Goal: Task Accomplishment & Management: Manage account settings

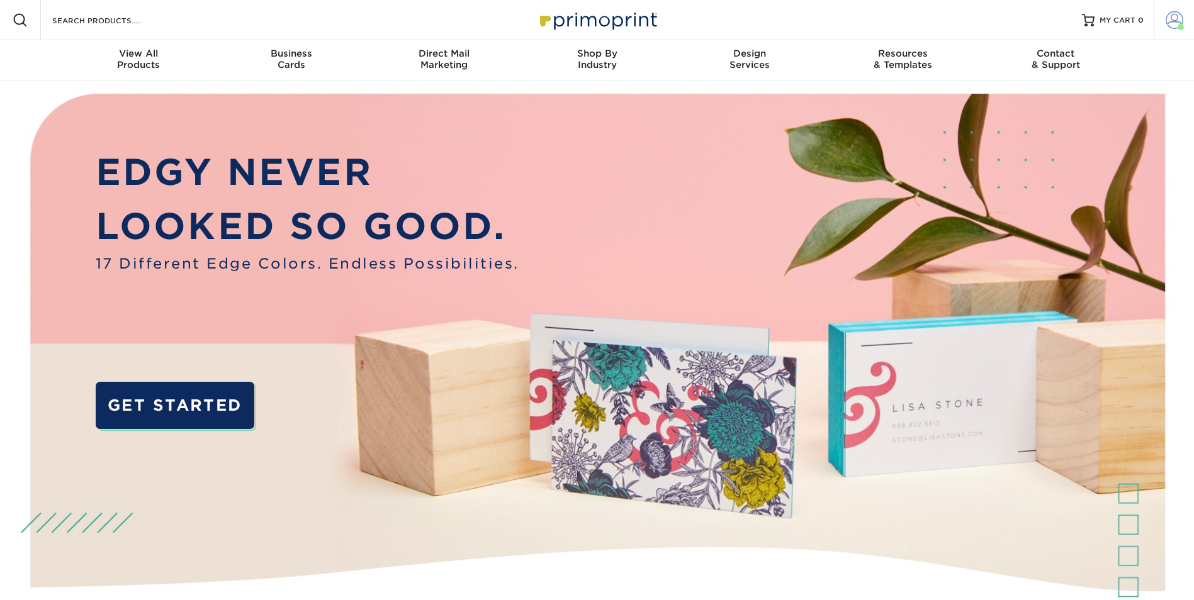
click at [1179, 18] on span at bounding box center [1174, 20] width 18 height 18
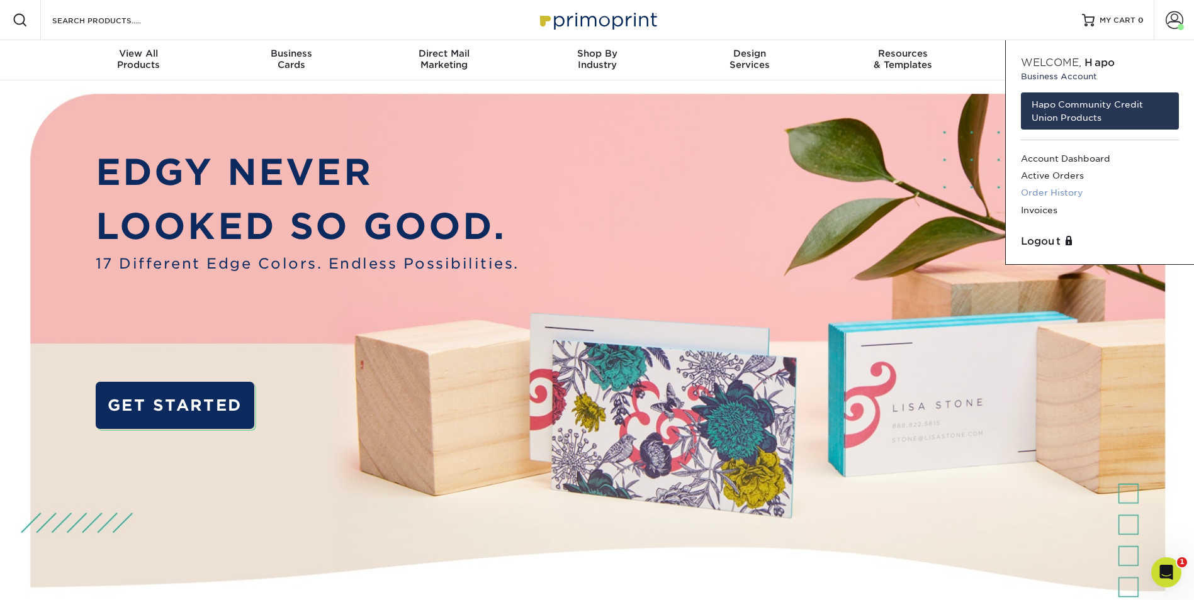
click at [1052, 189] on link "Order History" at bounding box center [1100, 192] width 158 height 17
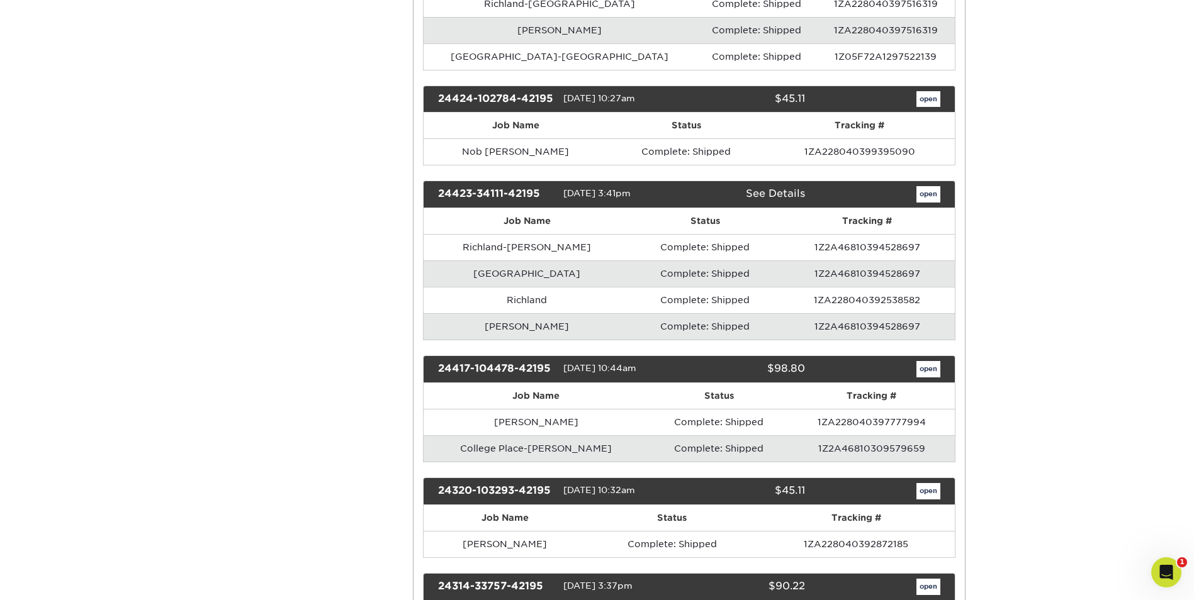
scroll to position [11390, 0]
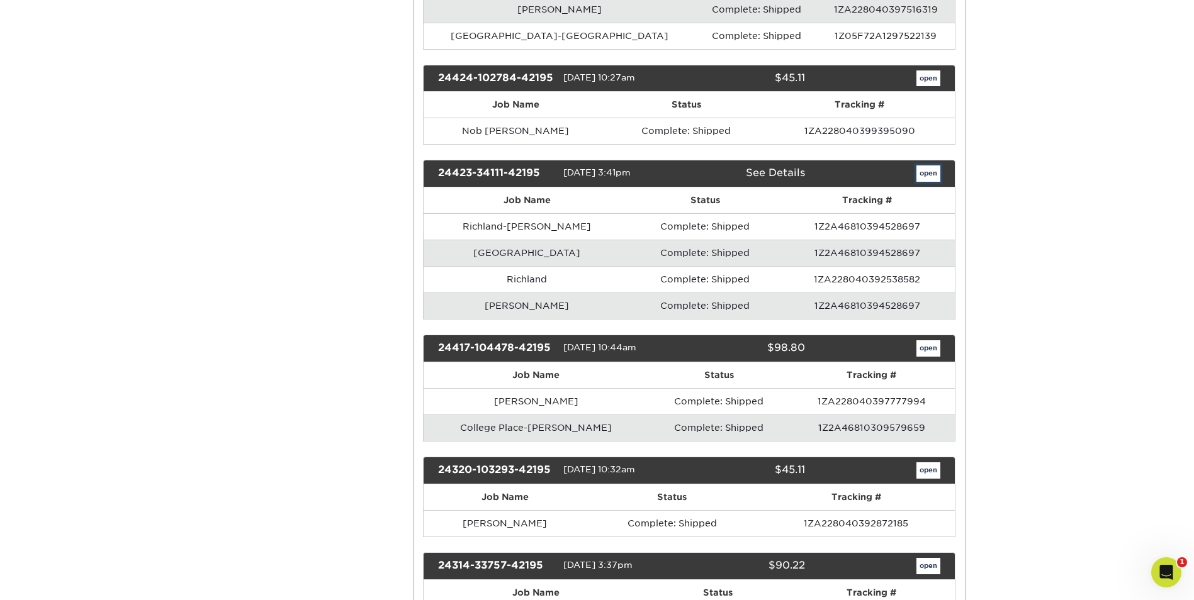
click at [921, 176] on link "open" at bounding box center [928, 173] width 24 height 16
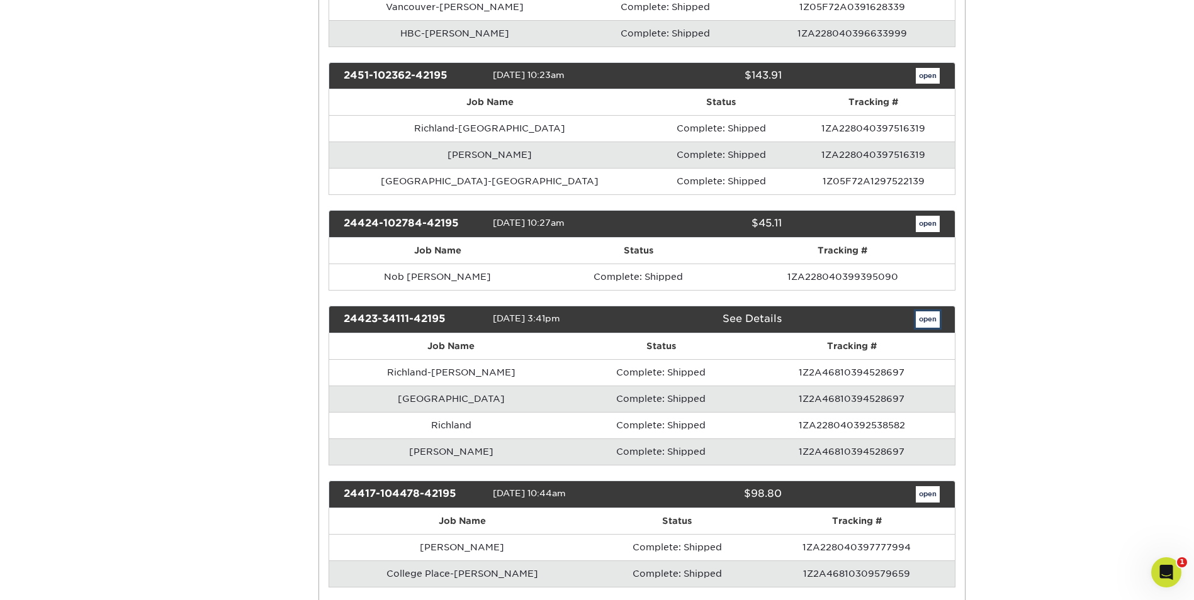
scroll to position [0, 0]
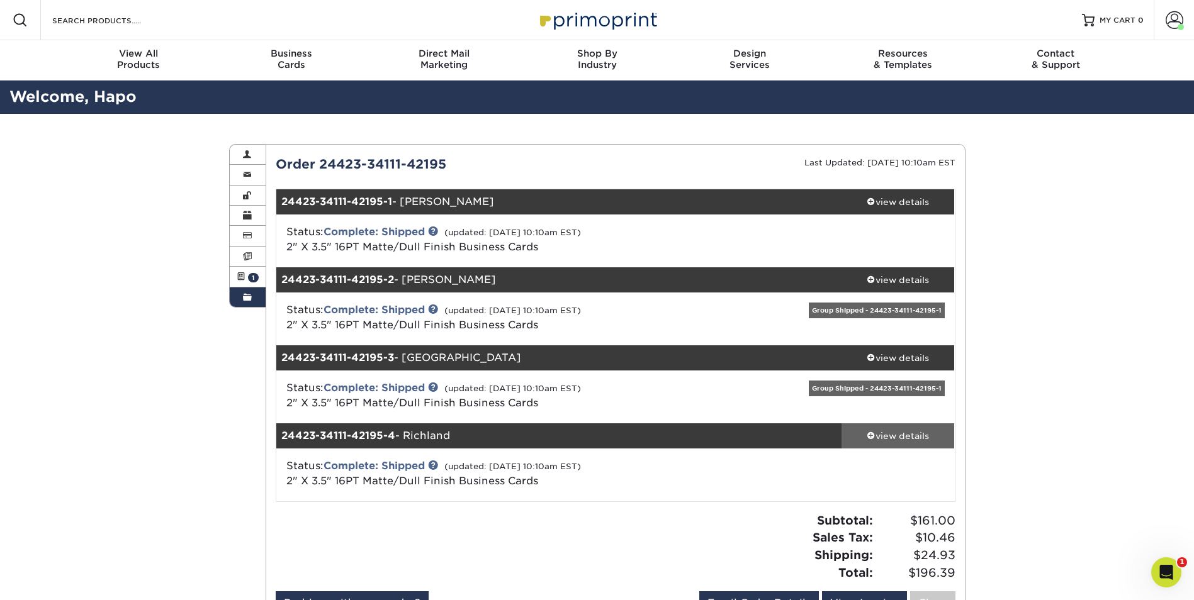
click at [895, 435] on div "view details" at bounding box center [897, 436] width 113 height 13
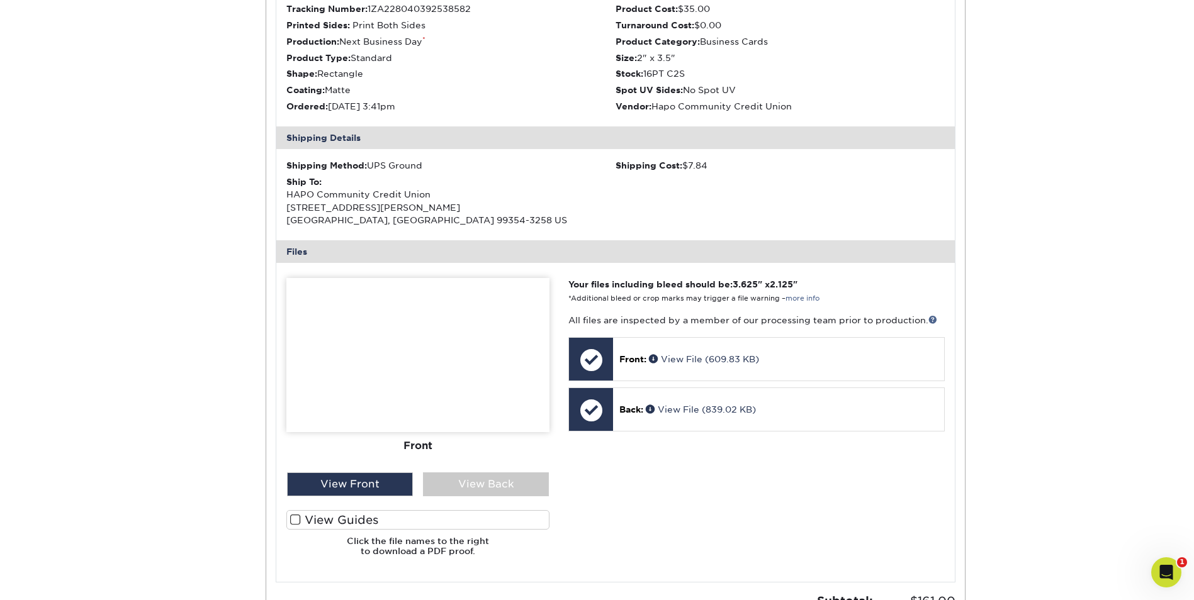
scroll to position [566, 0]
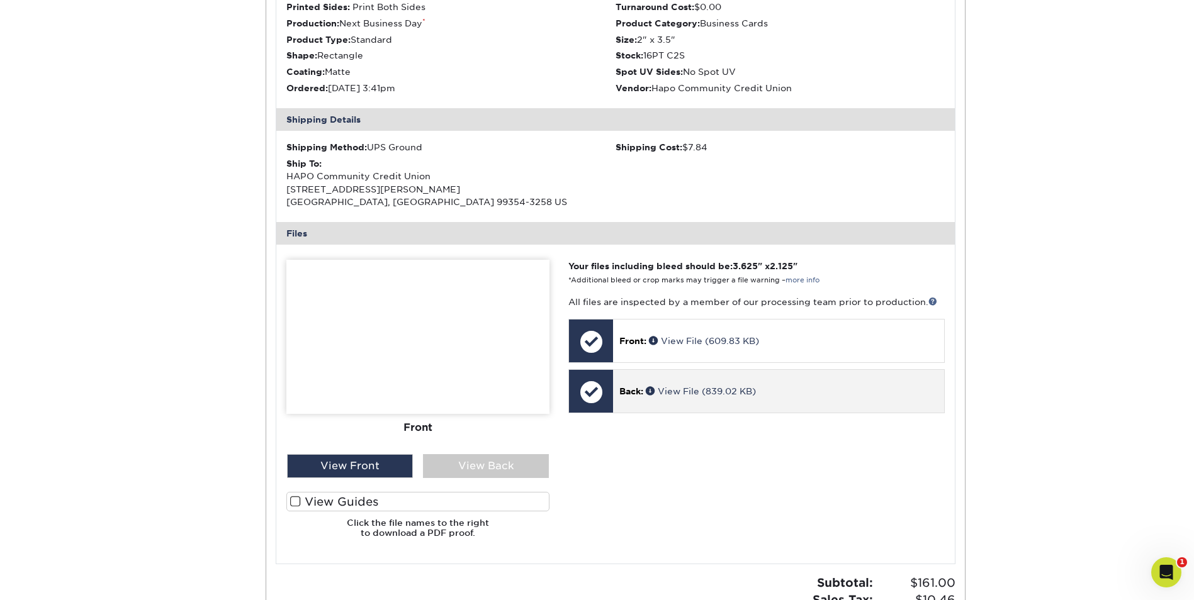
click at [618, 393] on div "Back: View File (839.02 KB)" at bounding box center [778, 391] width 330 height 43
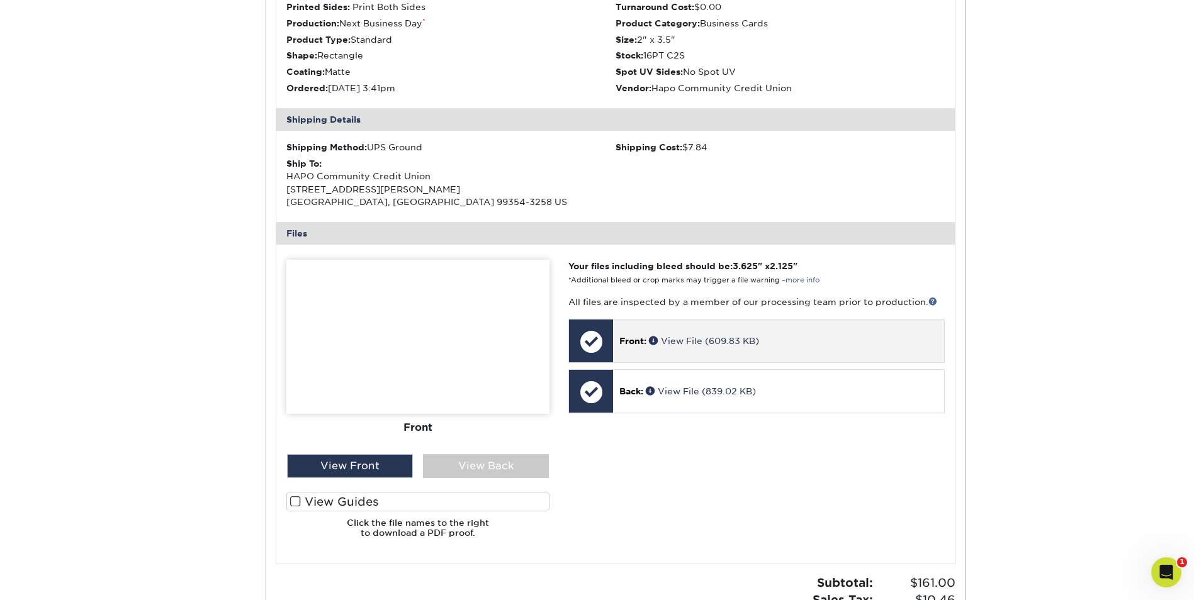
click at [651, 352] on div "Front: View File (609.83 KB)" at bounding box center [778, 341] width 330 height 43
click at [689, 342] on link "View File (609.83 KB)" at bounding box center [704, 341] width 110 height 10
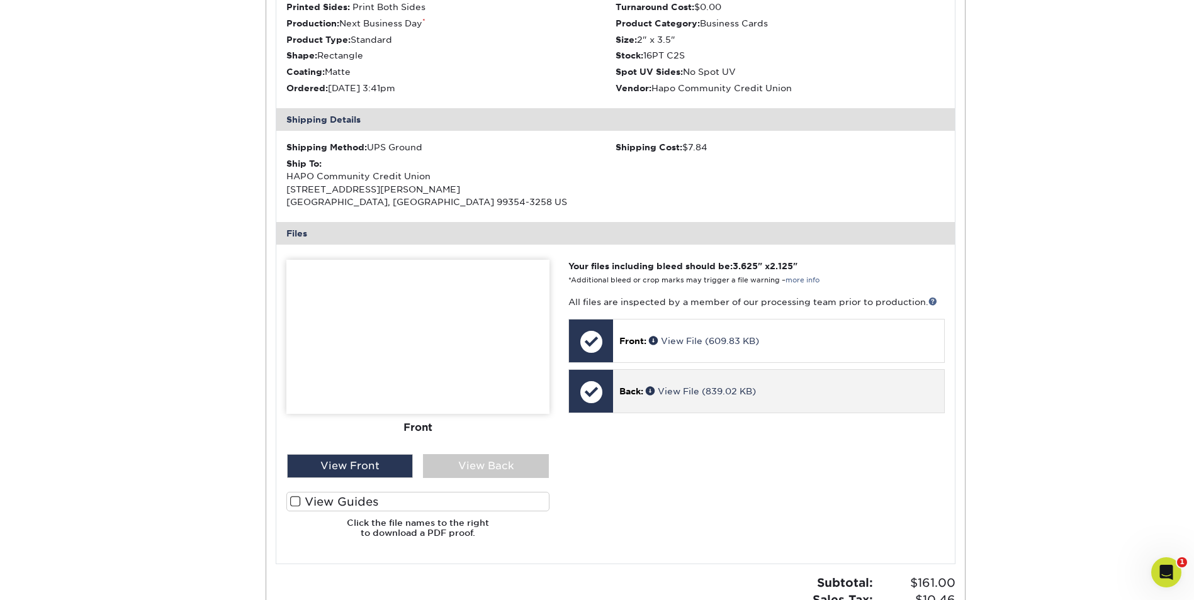
click at [741, 385] on p "Back: View File (839.02 KB)" at bounding box center [778, 391] width 318 height 13
click at [727, 394] on link "View File (839.02 KB)" at bounding box center [701, 391] width 110 height 10
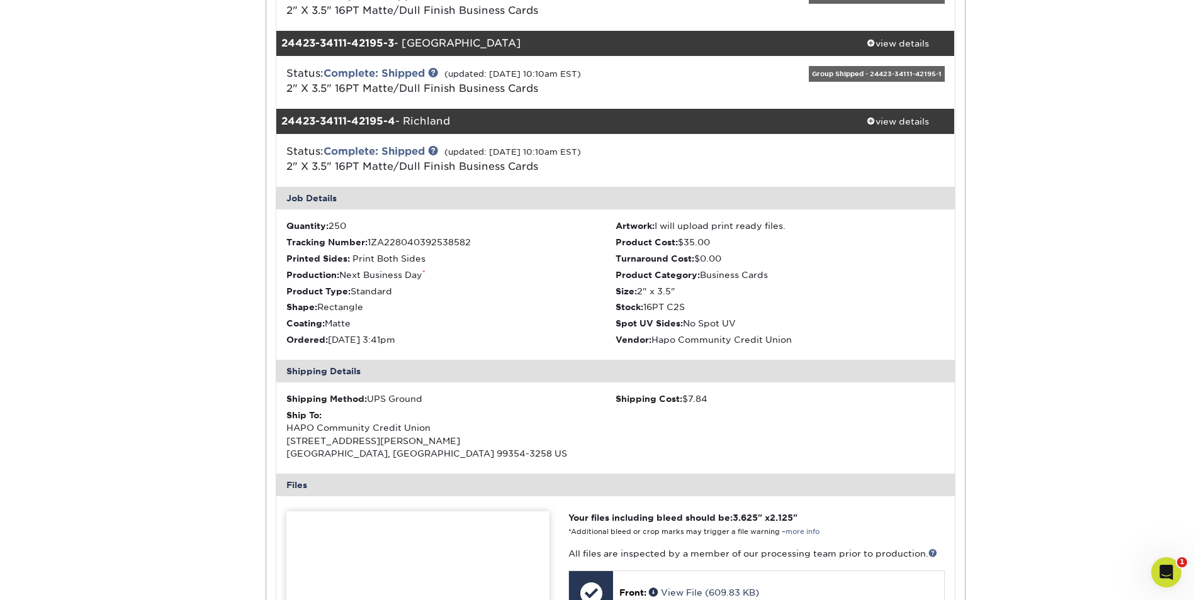
scroll to position [252, 0]
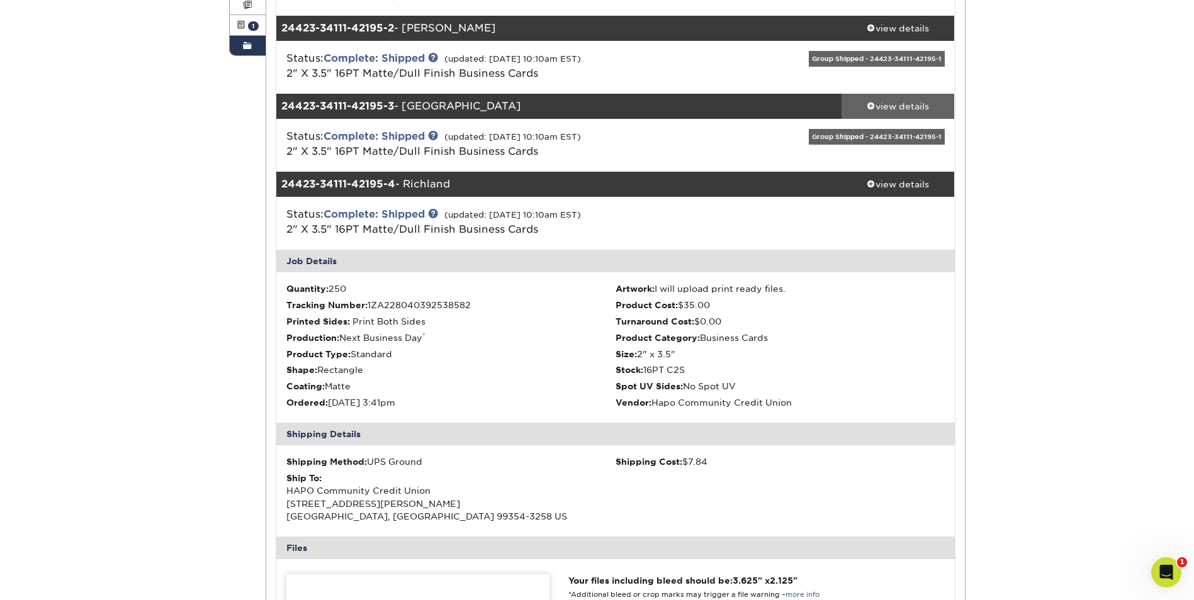
click at [877, 109] on div "view details" at bounding box center [897, 106] width 113 height 13
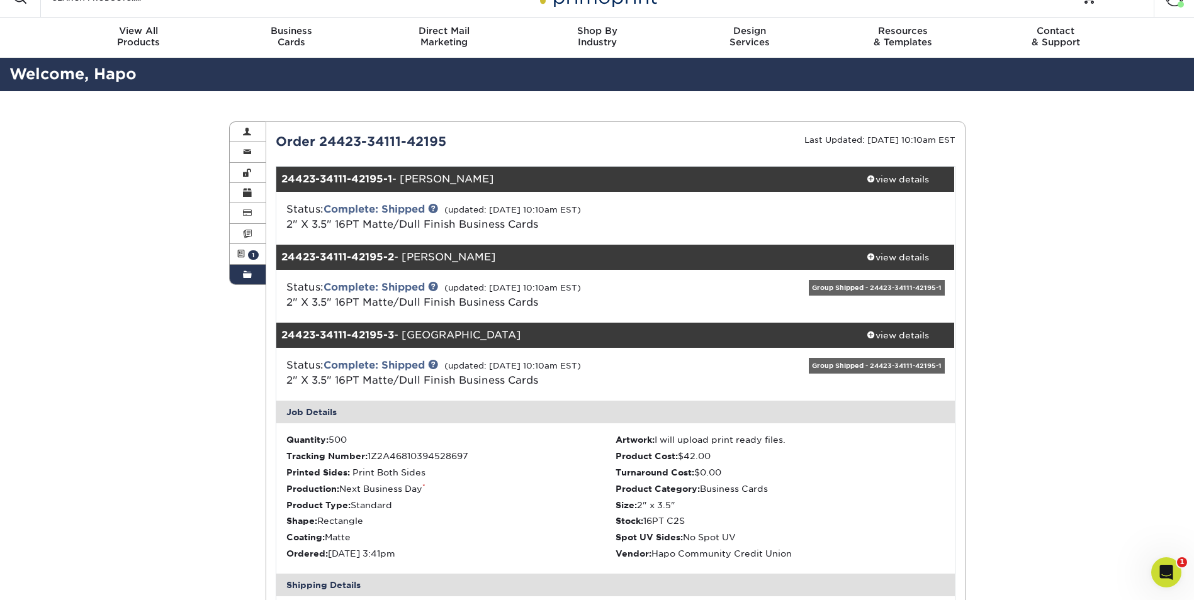
scroll to position [0, 0]
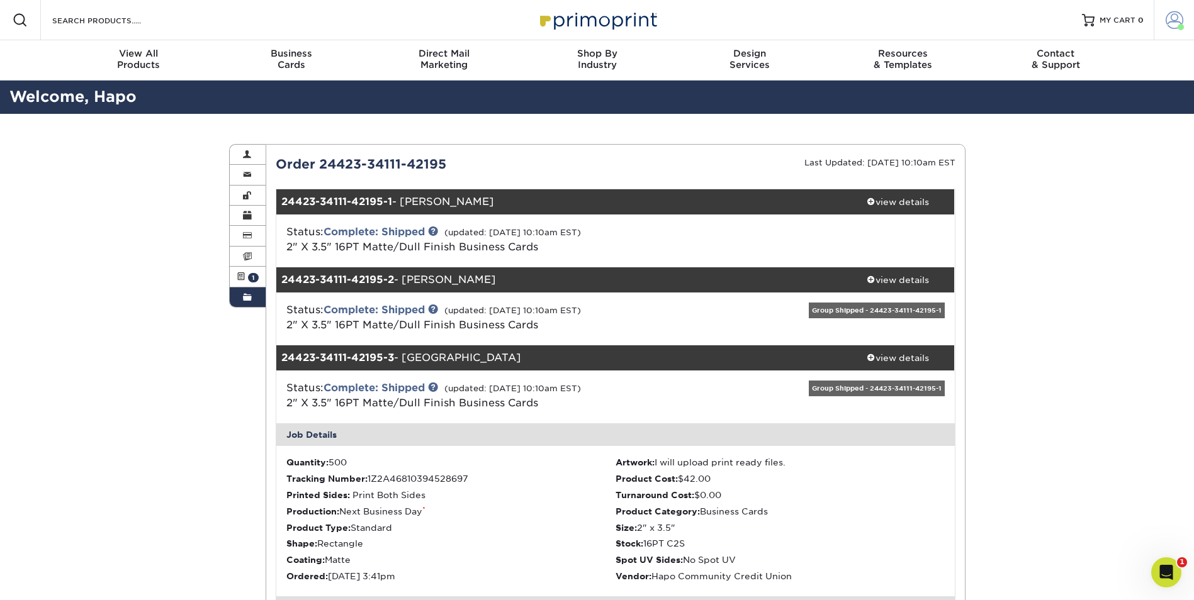
click at [1180, 20] on span at bounding box center [1174, 20] width 18 height 18
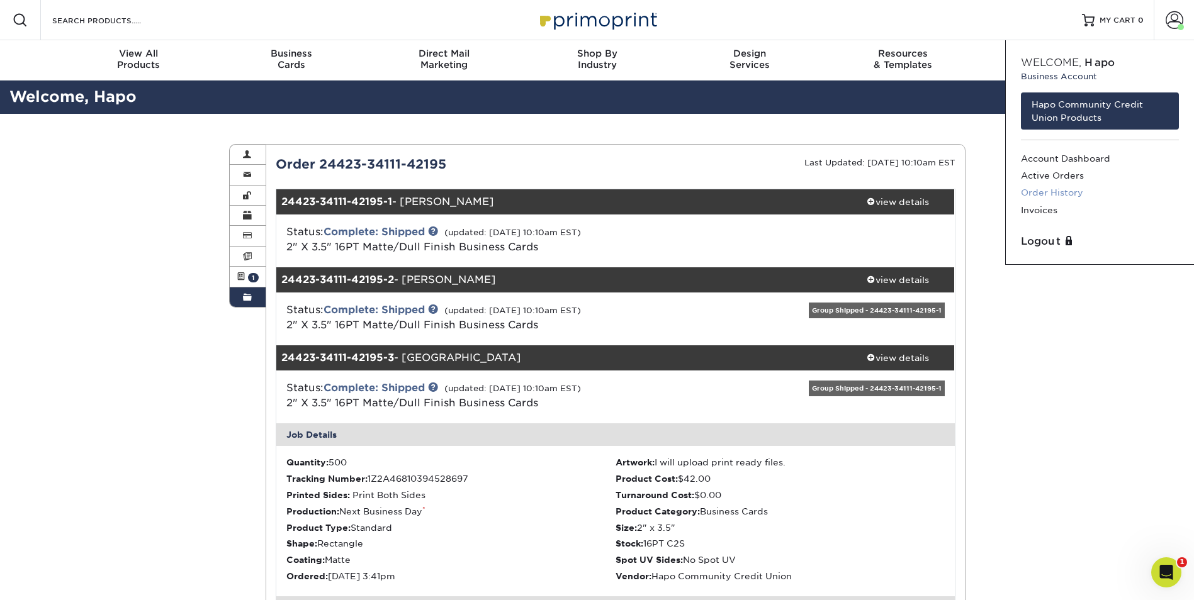
click at [1039, 193] on link "Order History" at bounding box center [1100, 192] width 158 height 17
click at [1038, 200] on link "Order History" at bounding box center [1100, 192] width 158 height 17
click at [1054, 191] on link "Order History" at bounding box center [1100, 192] width 158 height 17
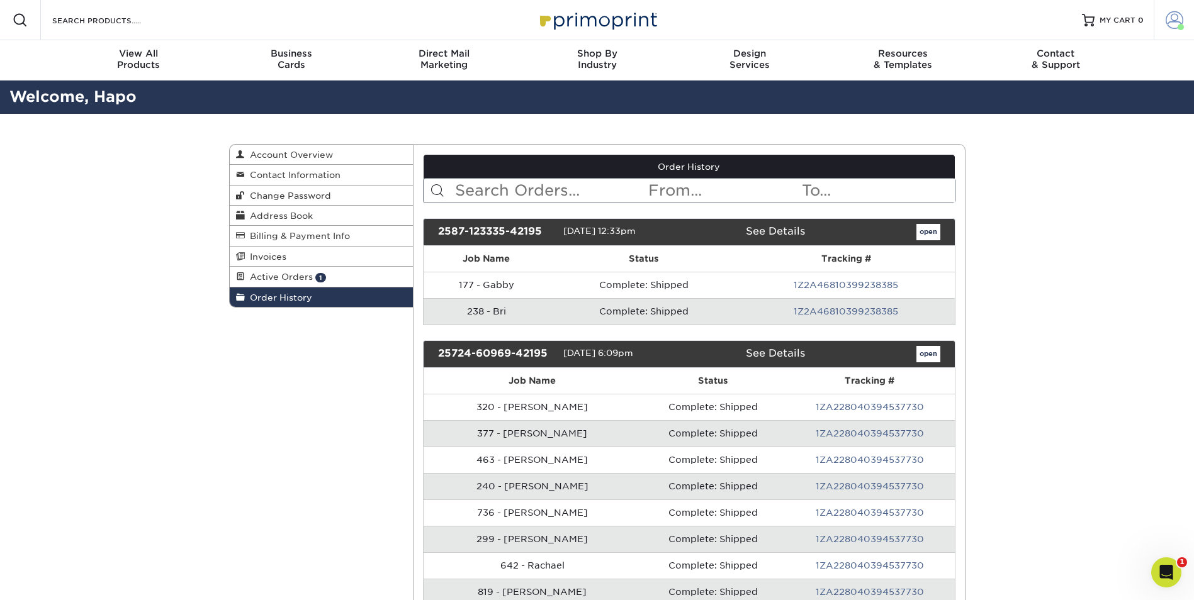
click at [1175, 17] on span at bounding box center [1174, 20] width 18 height 18
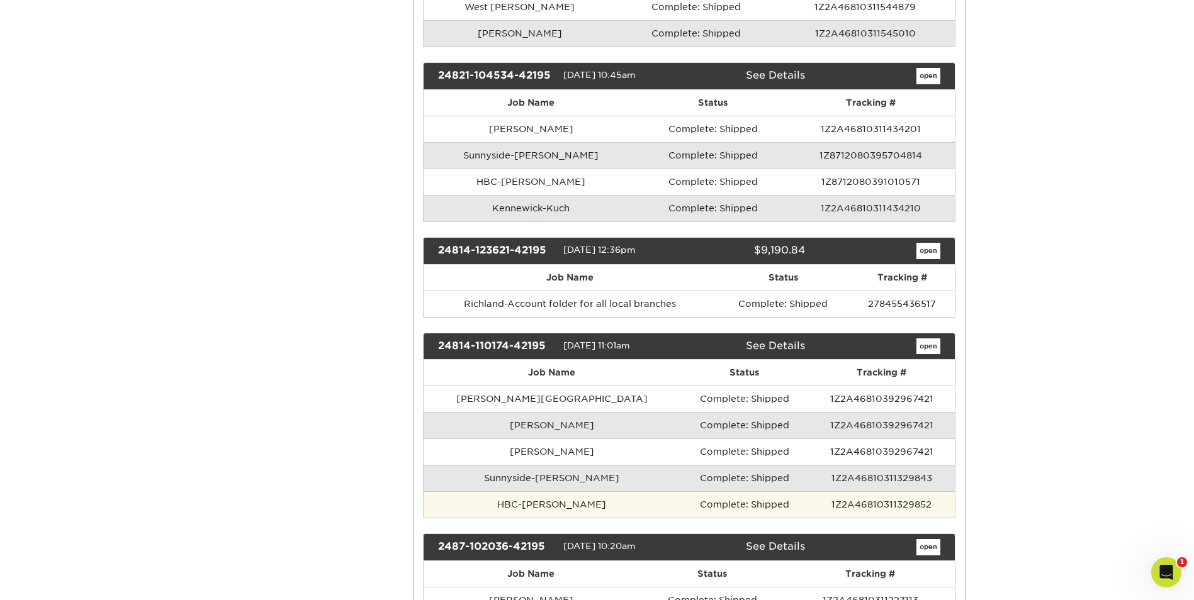
scroll to position [7992, 0]
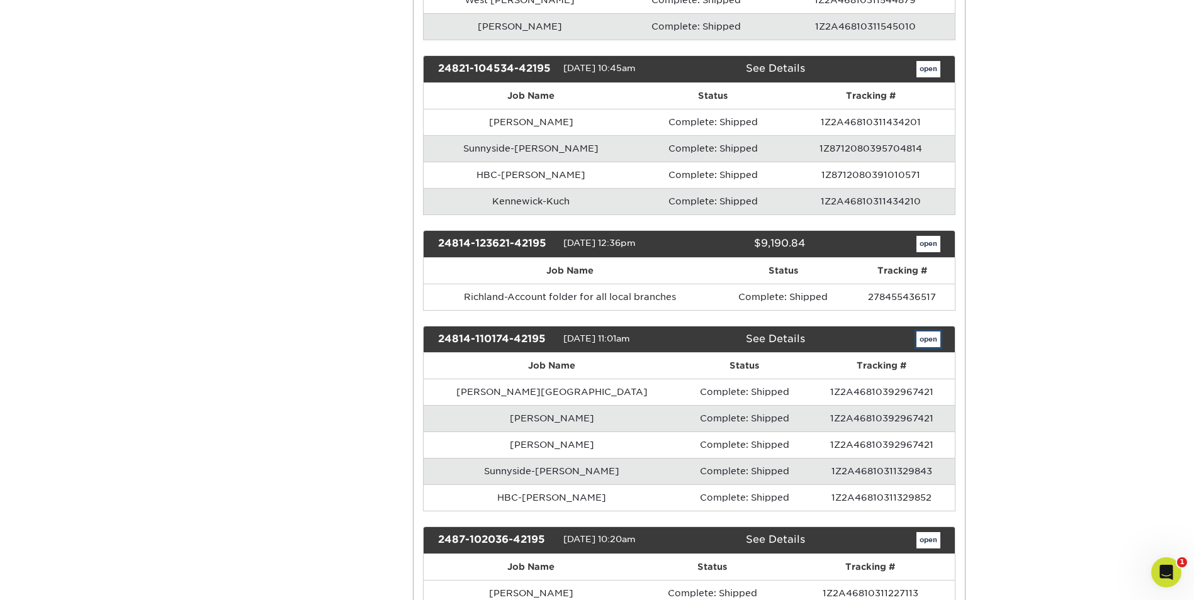
click at [934, 337] on link "open" at bounding box center [928, 340] width 24 height 16
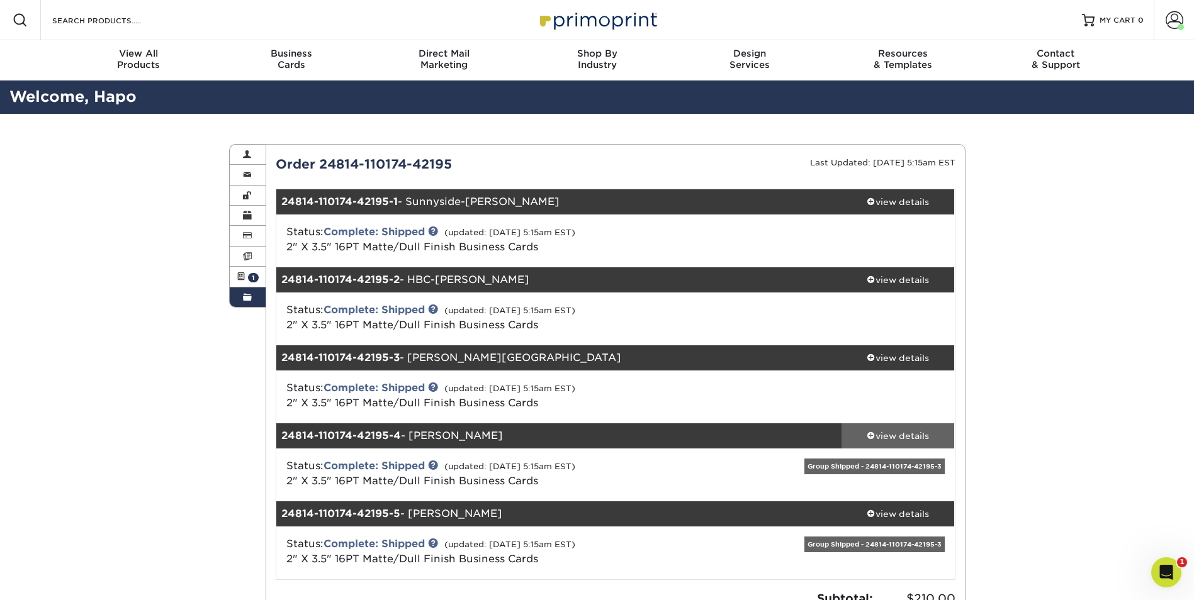
click at [895, 430] on div "view details" at bounding box center [897, 436] width 113 height 13
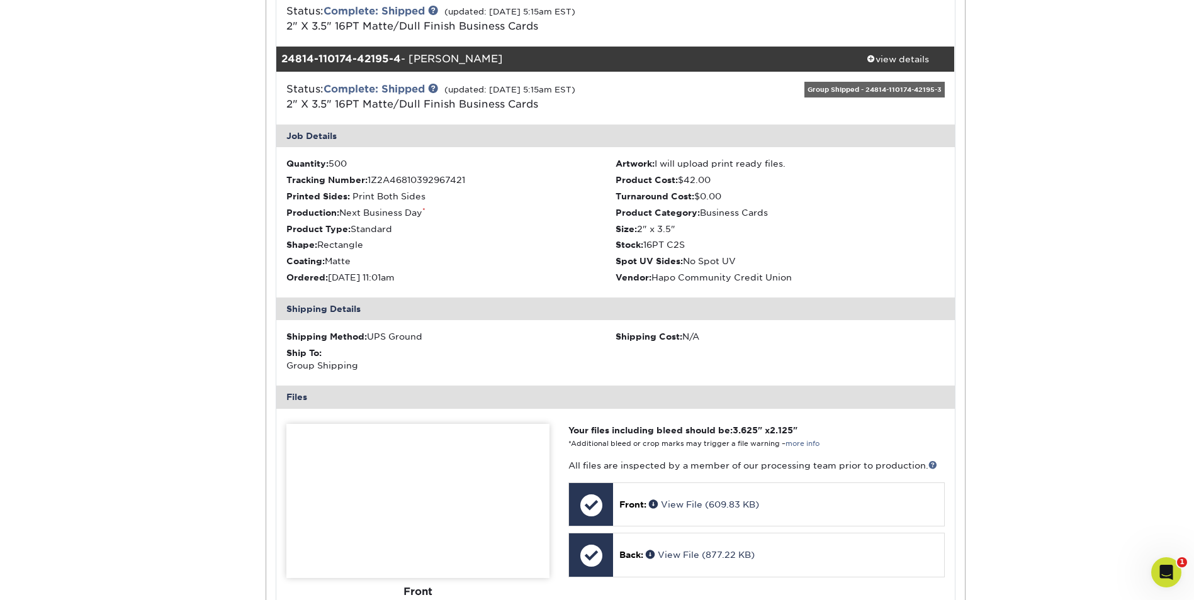
scroll to position [378, 0]
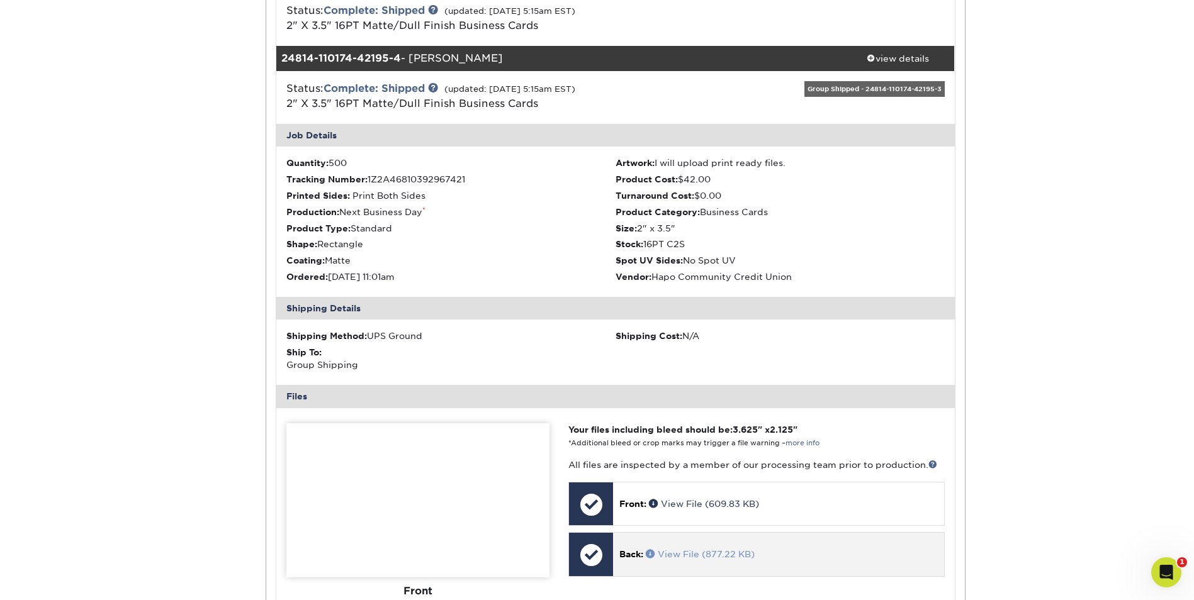
click at [700, 556] on link "View File (877.22 KB)" at bounding box center [700, 554] width 109 height 10
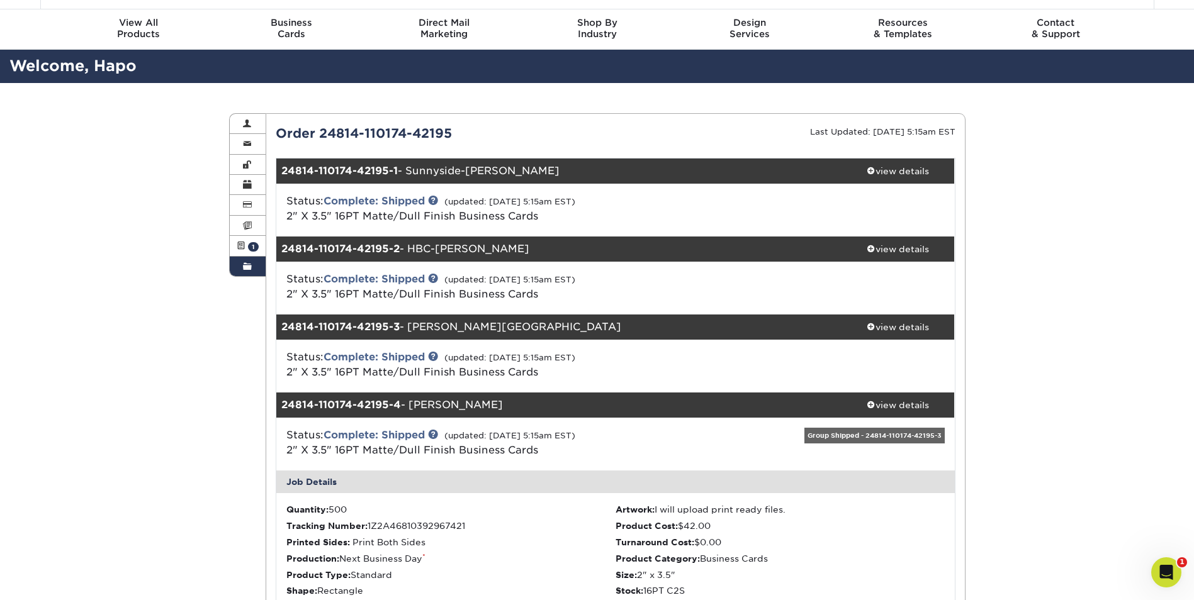
scroll to position [0, 0]
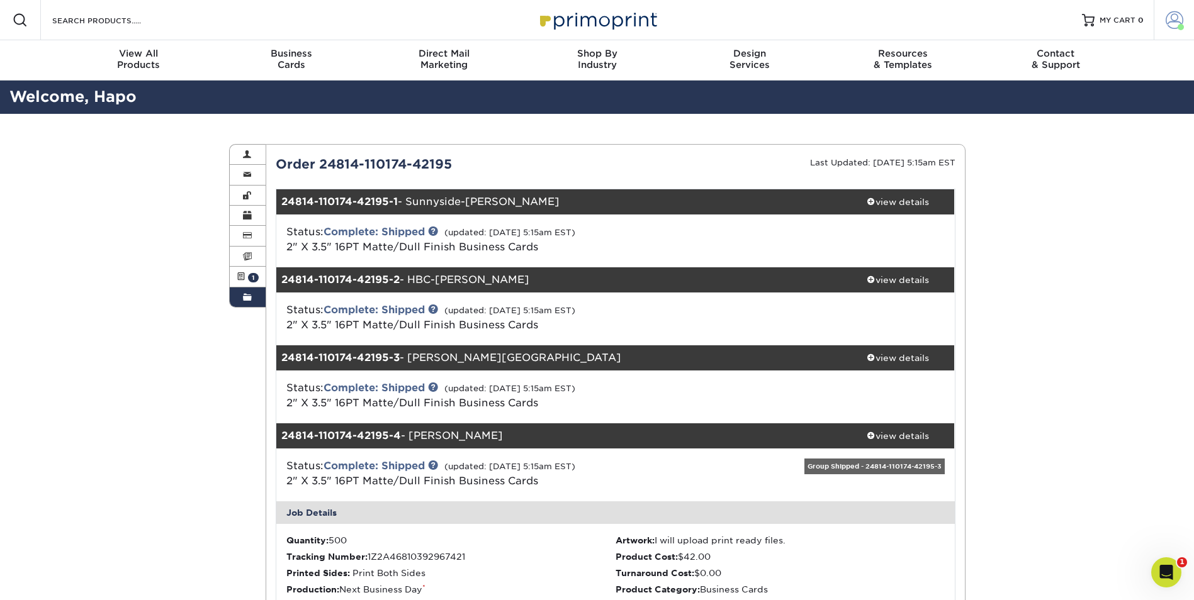
click at [1172, 13] on span at bounding box center [1174, 20] width 18 height 18
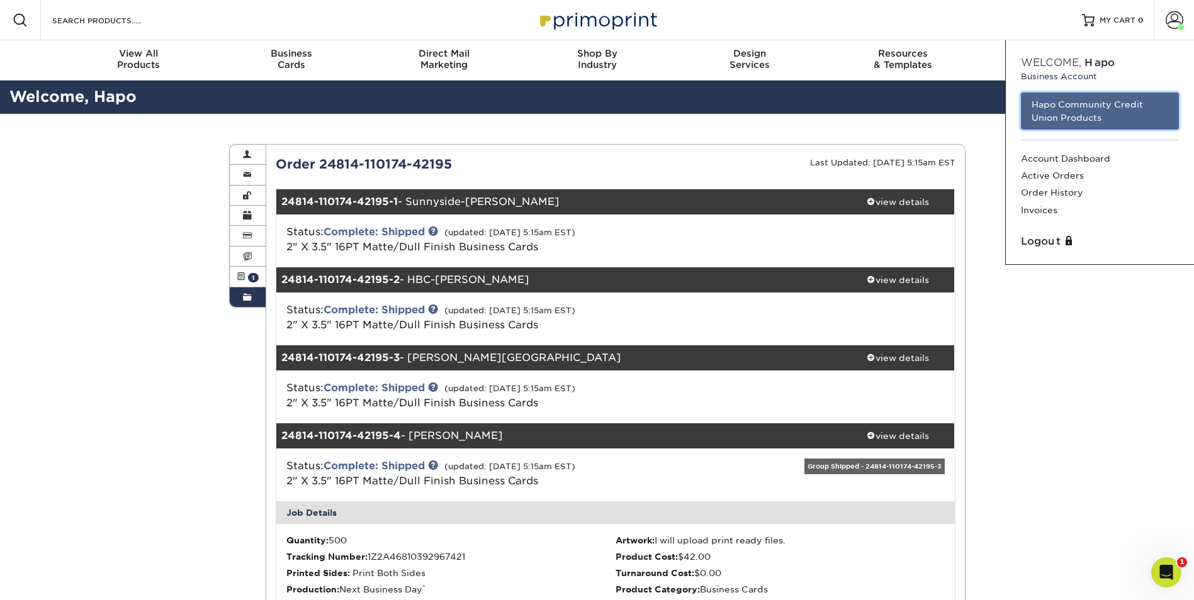
click at [1067, 115] on link "Hapo Community Credit Union Products" at bounding box center [1100, 111] width 158 height 37
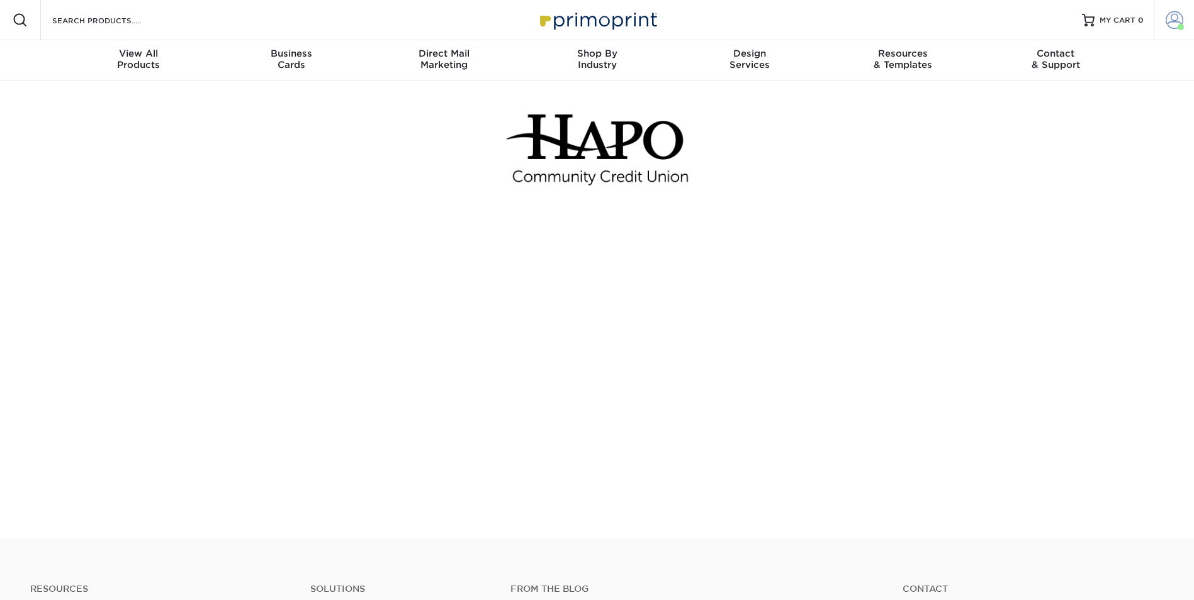
click at [1177, 20] on span at bounding box center [1174, 20] width 18 height 18
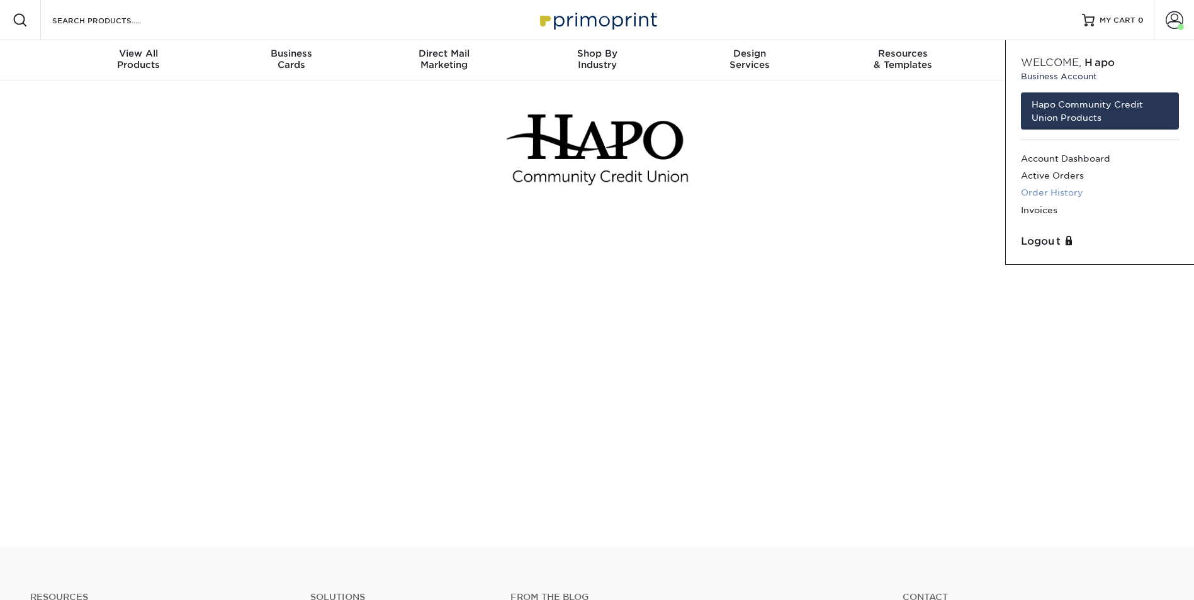
click at [1047, 190] on link "Order History" at bounding box center [1100, 192] width 158 height 17
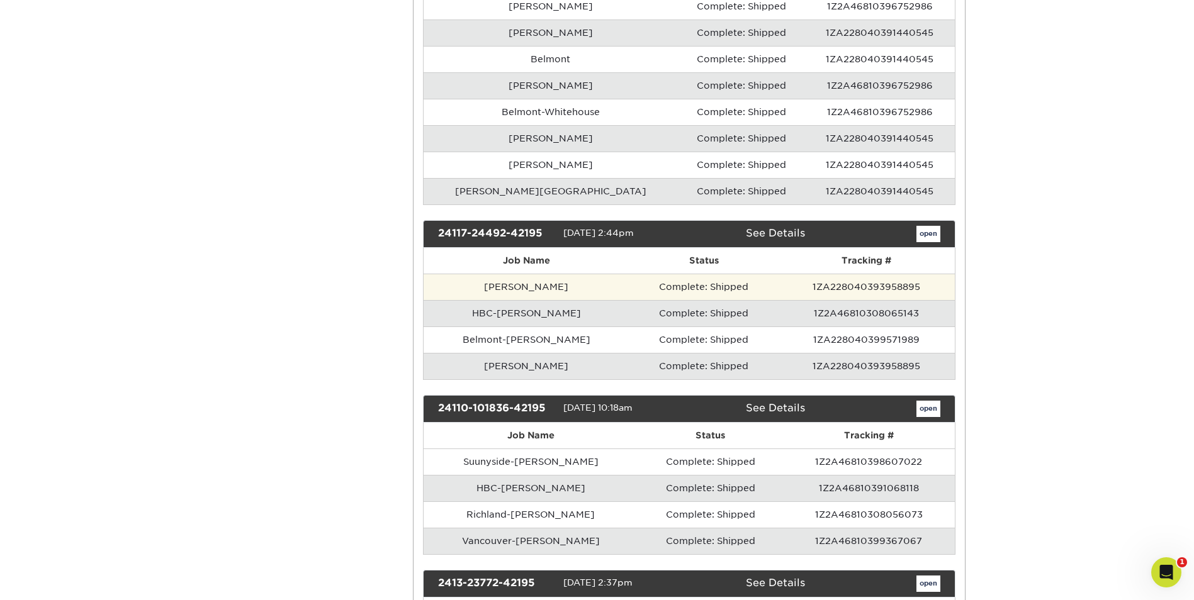
scroll to position [13500, 0]
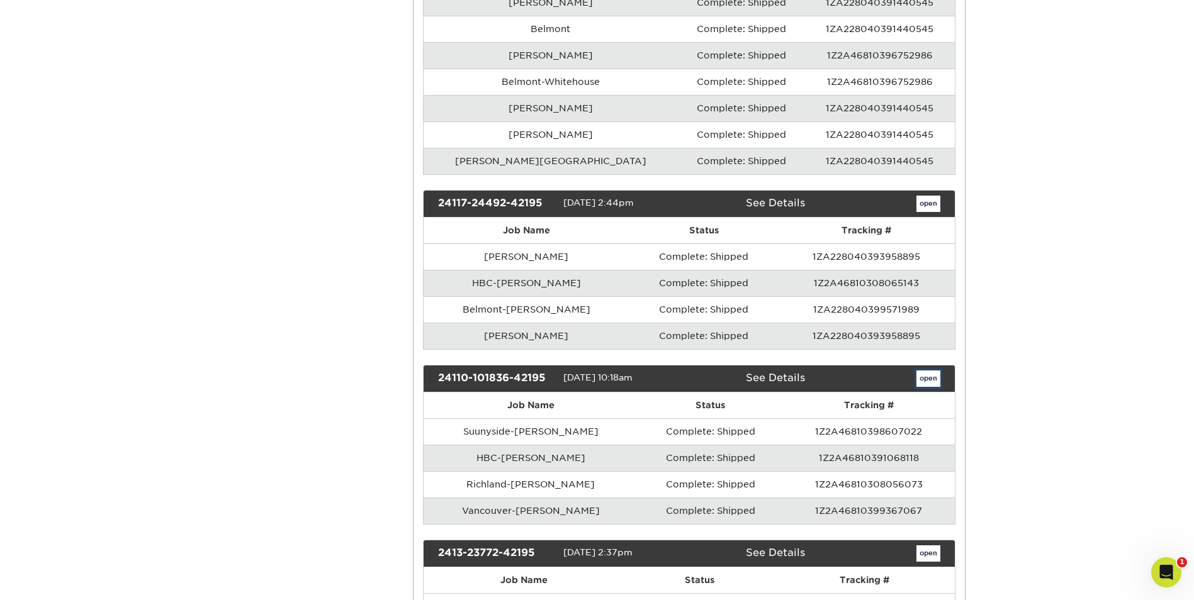
click at [934, 378] on link "open" at bounding box center [928, 379] width 24 height 16
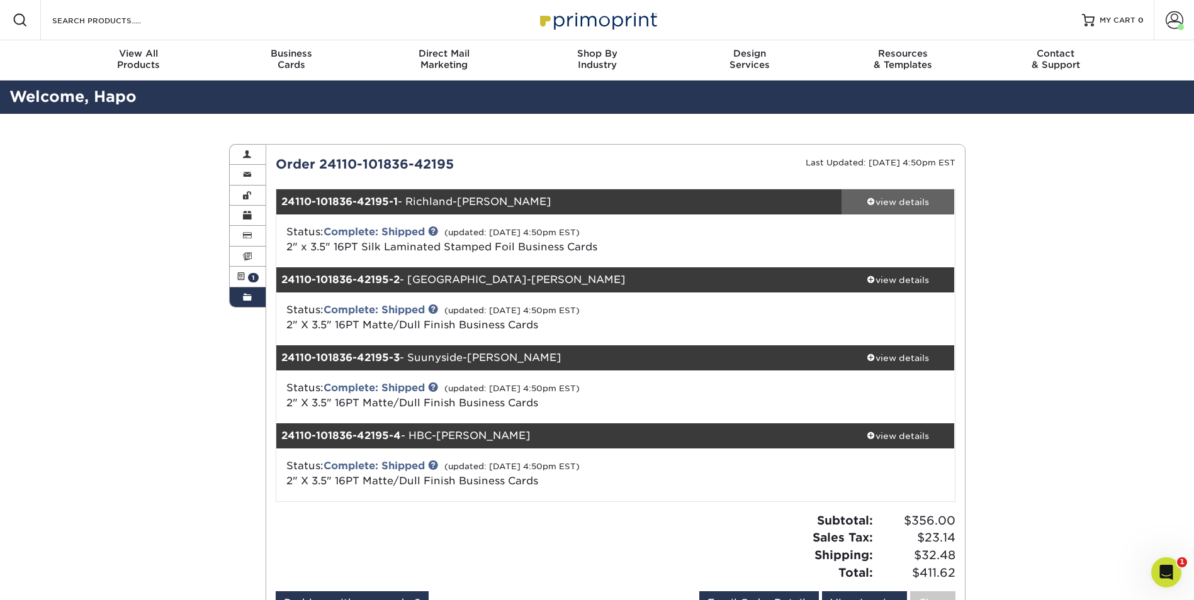
click at [912, 205] on div "view details" at bounding box center [897, 202] width 113 height 13
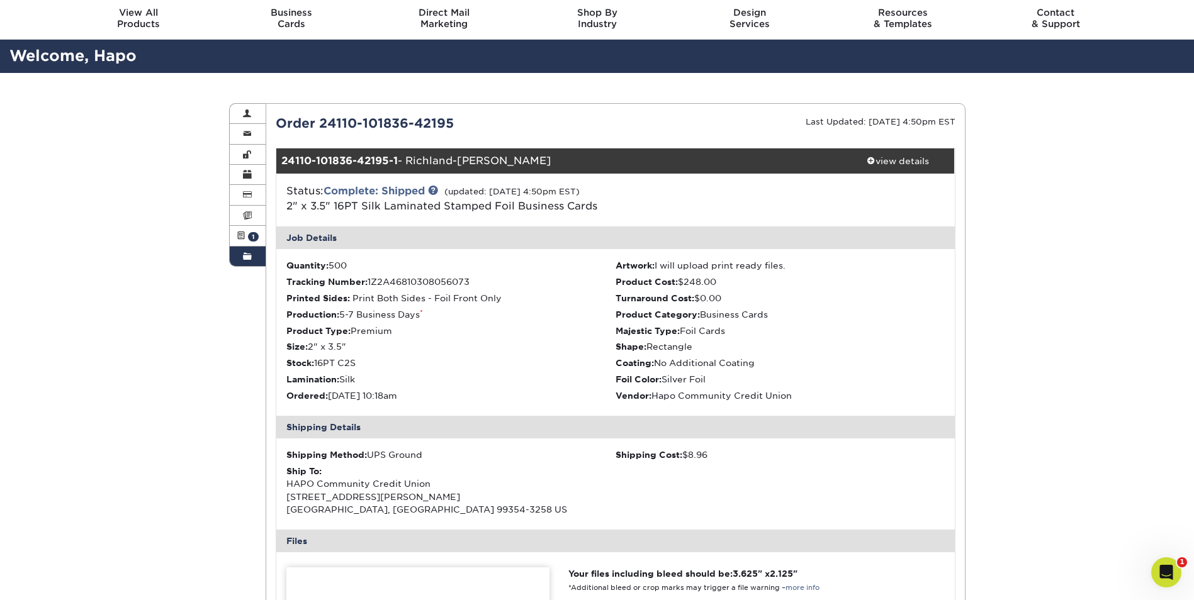
scroll to position [63, 0]
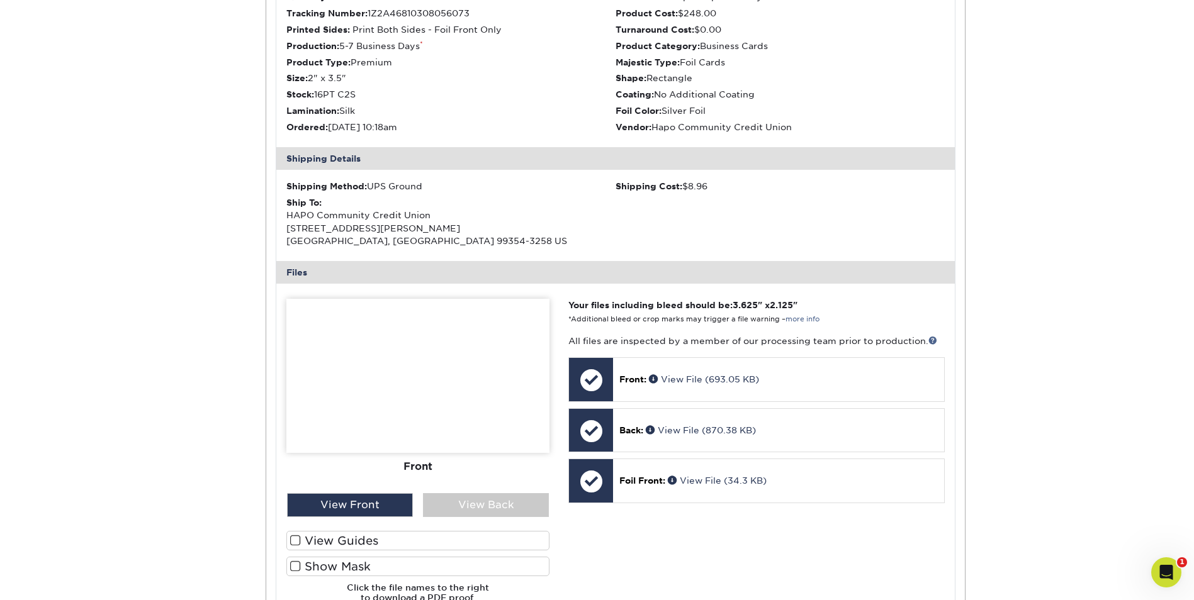
scroll to position [315, 0]
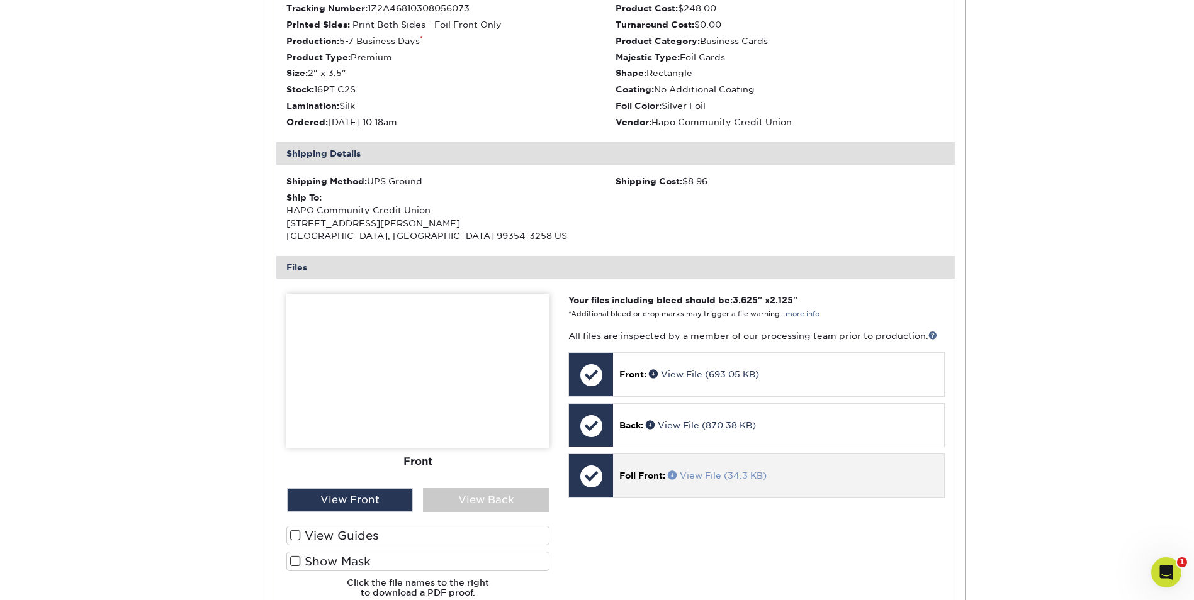
click at [722, 474] on link "View File (34.3 KB)" at bounding box center [717, 476] width 99 height 10
click at [678, 427] on link "View File (870.38 KB)" at bounding box center [701, 425] width 110 height 10
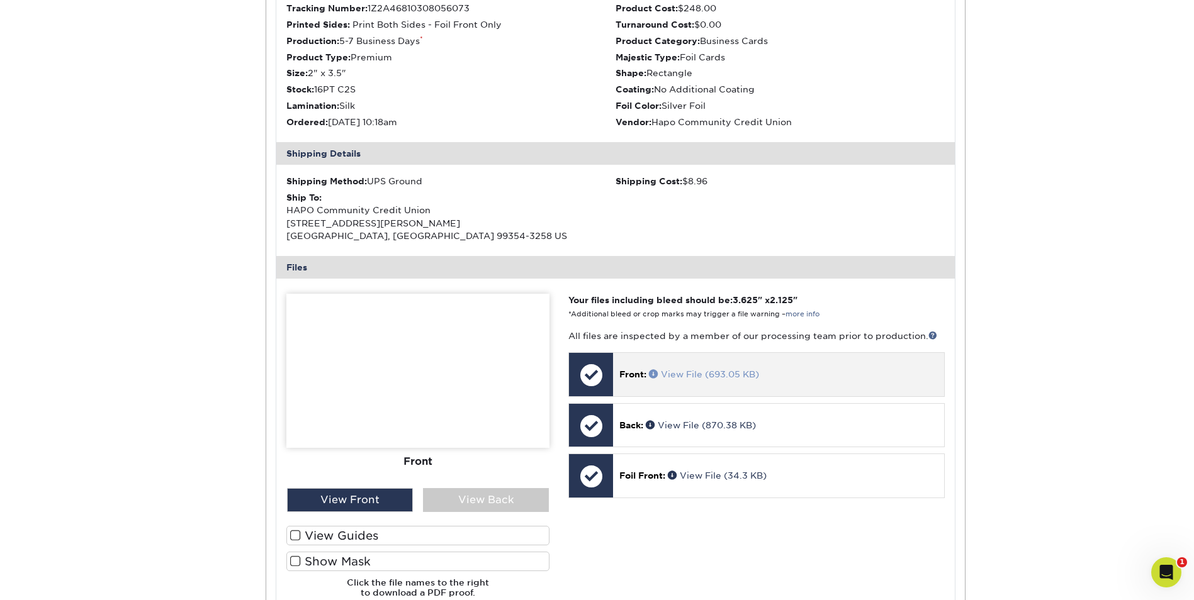
click at [733, 371] on link "View File (693.05 KB)" at bounding box center [704, 374] width 110 height 10
